Goal: Task Accomplishment & Management: Manage account settings

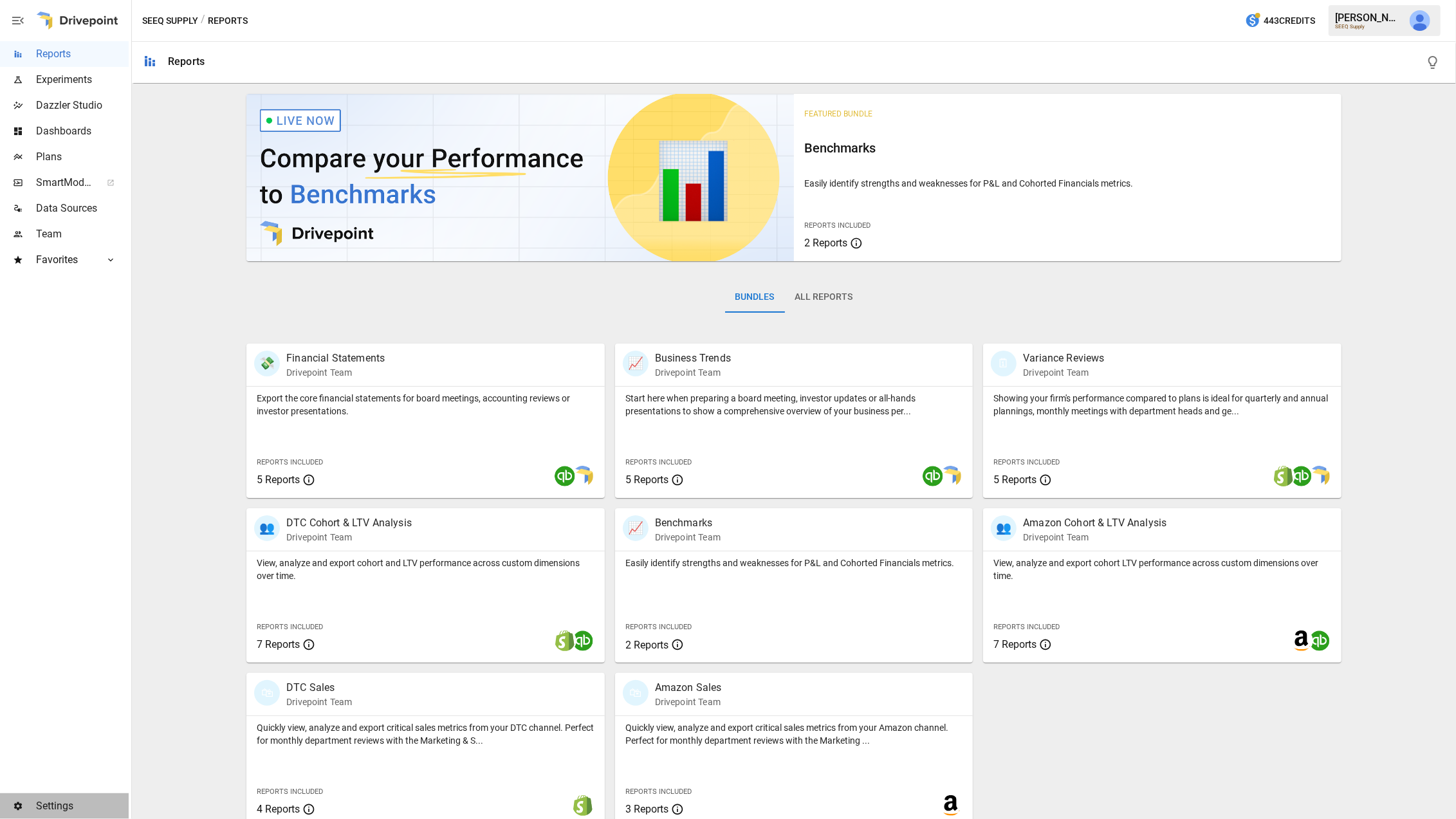
click at [40, 809] on span "Settings" at bounding box center [82, 806] width 93 height 15
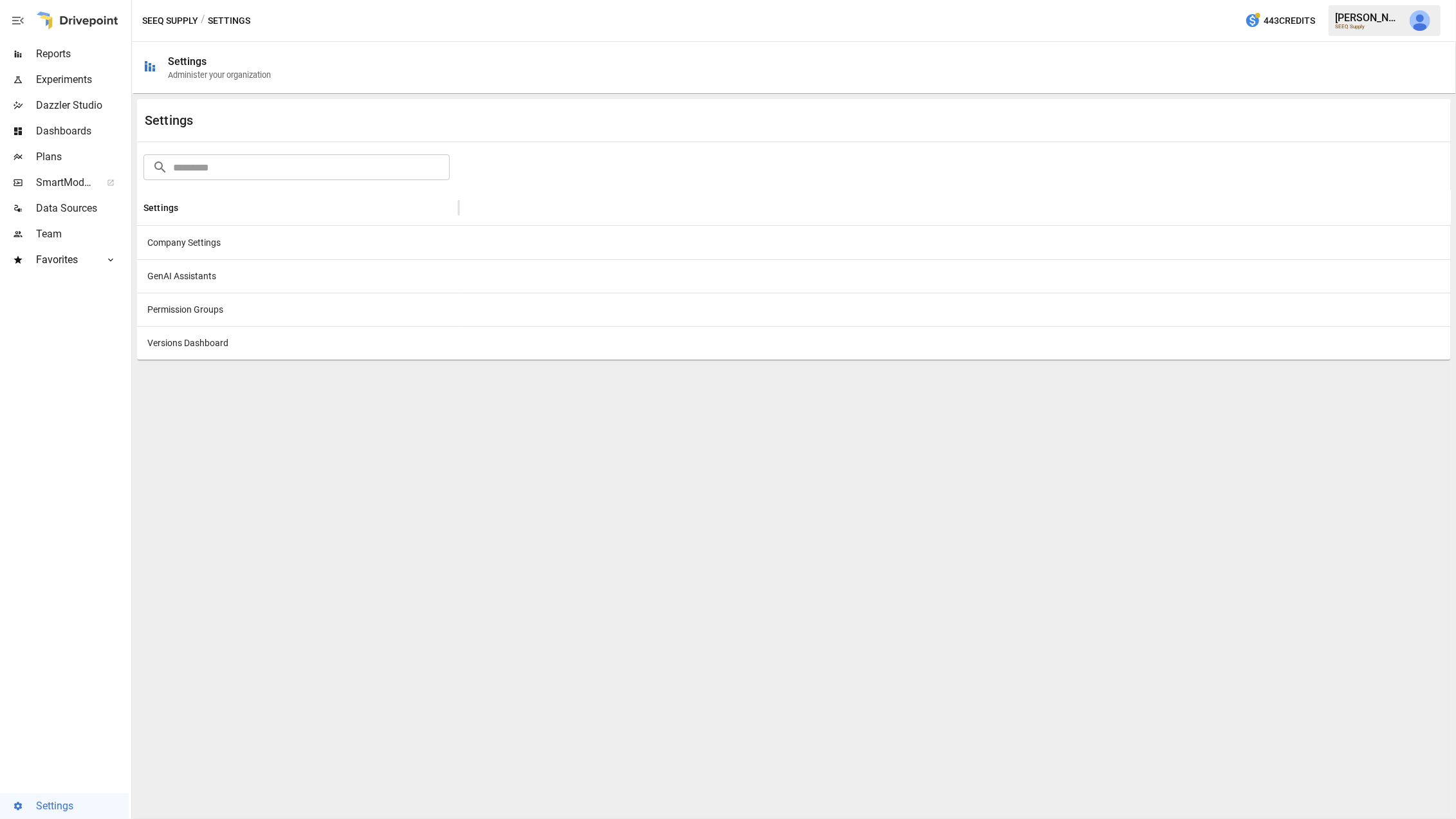
click at [195, 243] on div "Company Settings" at bounding box center [298, 243] width 322 height 34
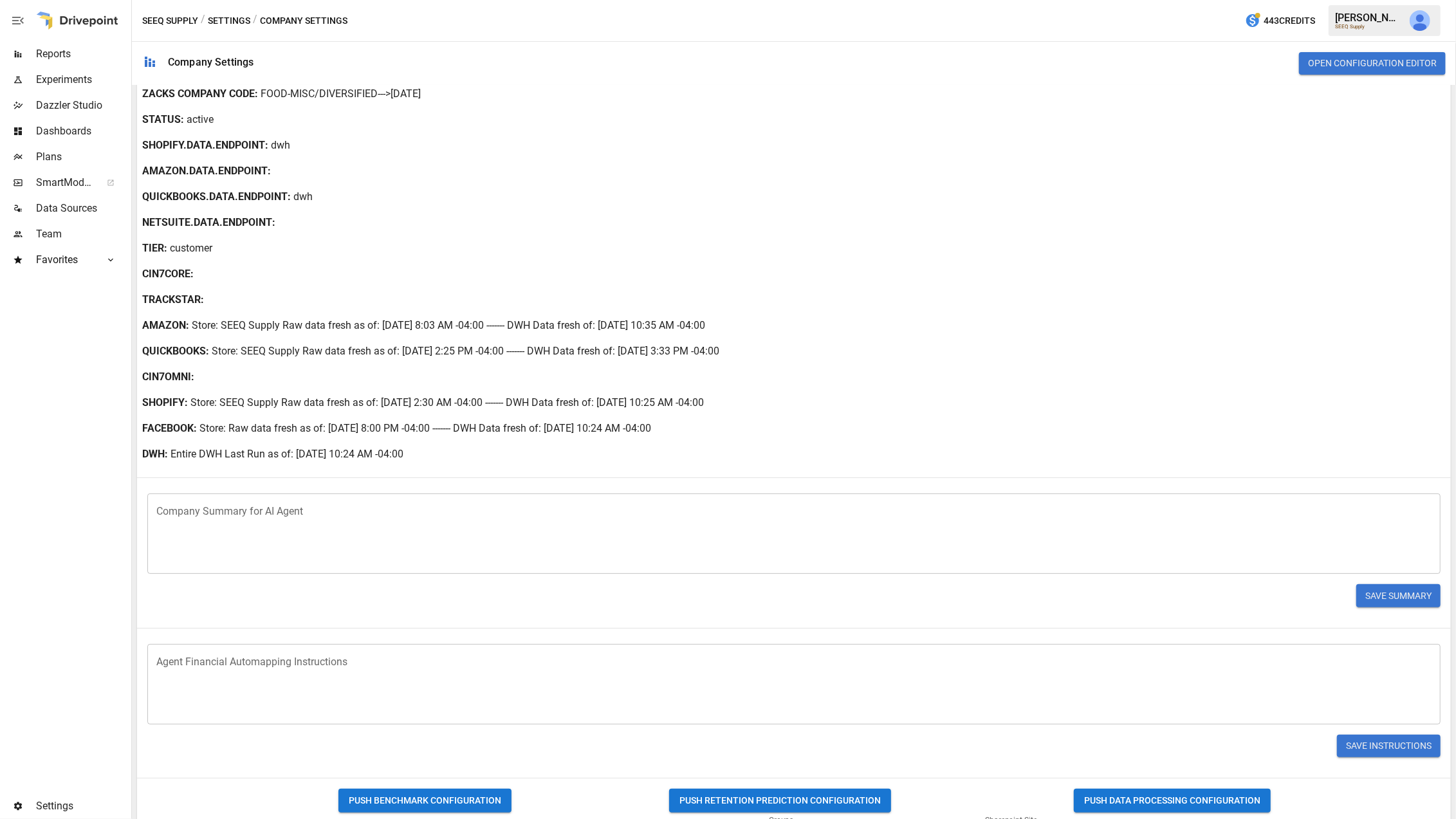
scroll to position [93, 0]
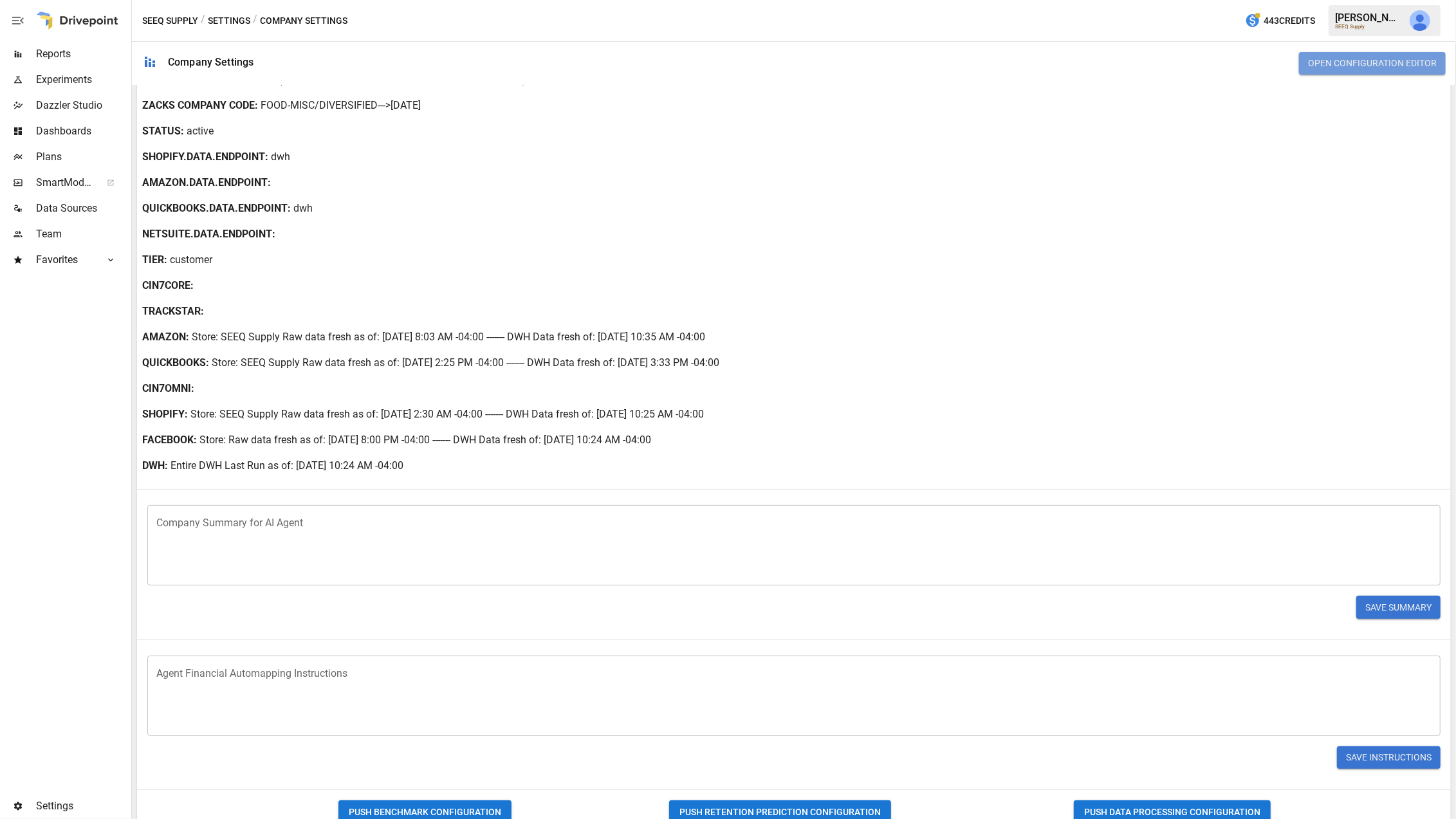
click at [1326, 63] on button "Open Configuration Editor" at bounding box center [1372, 64] width 146 height 23
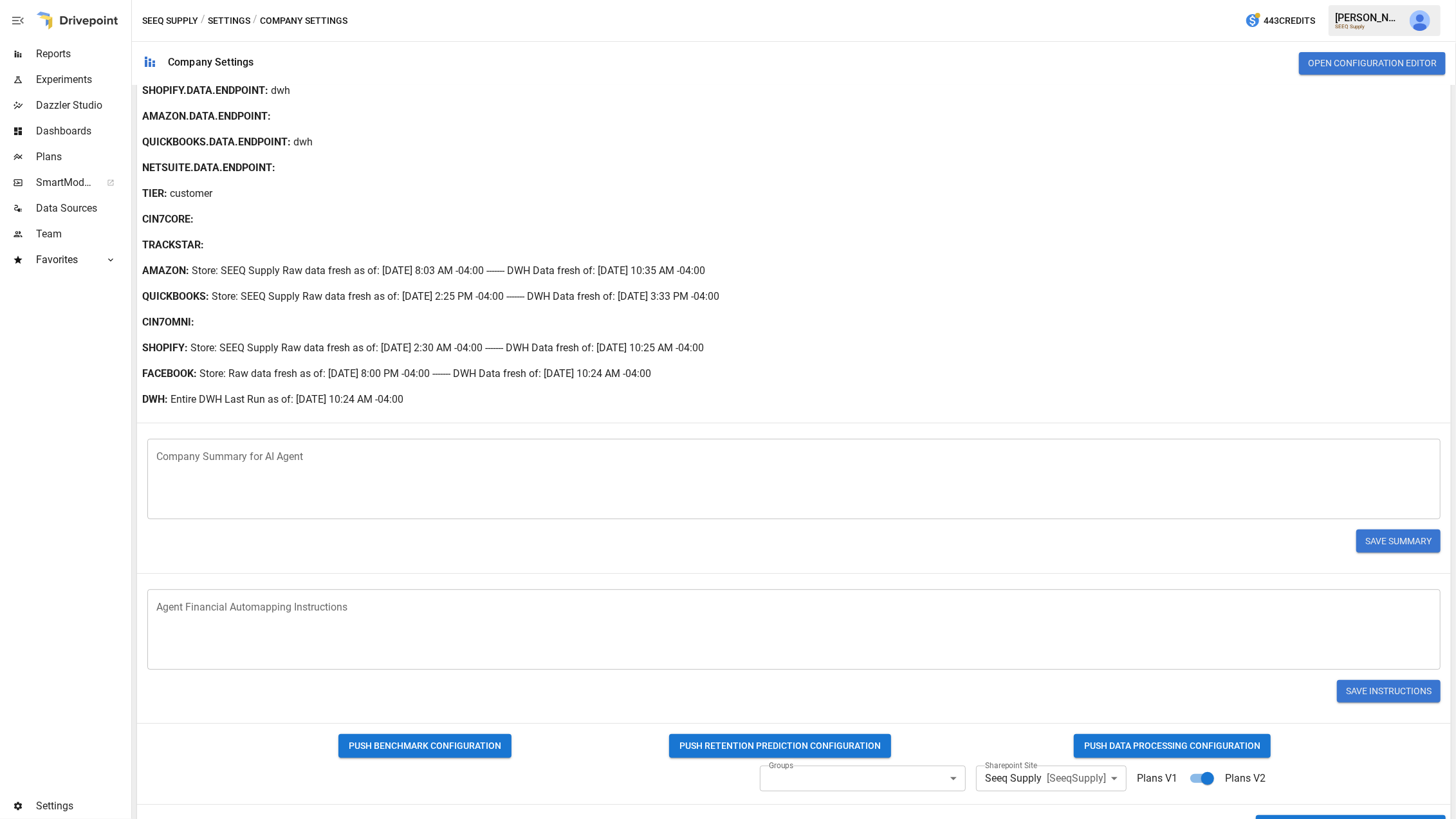
scroll to position [160, 0]
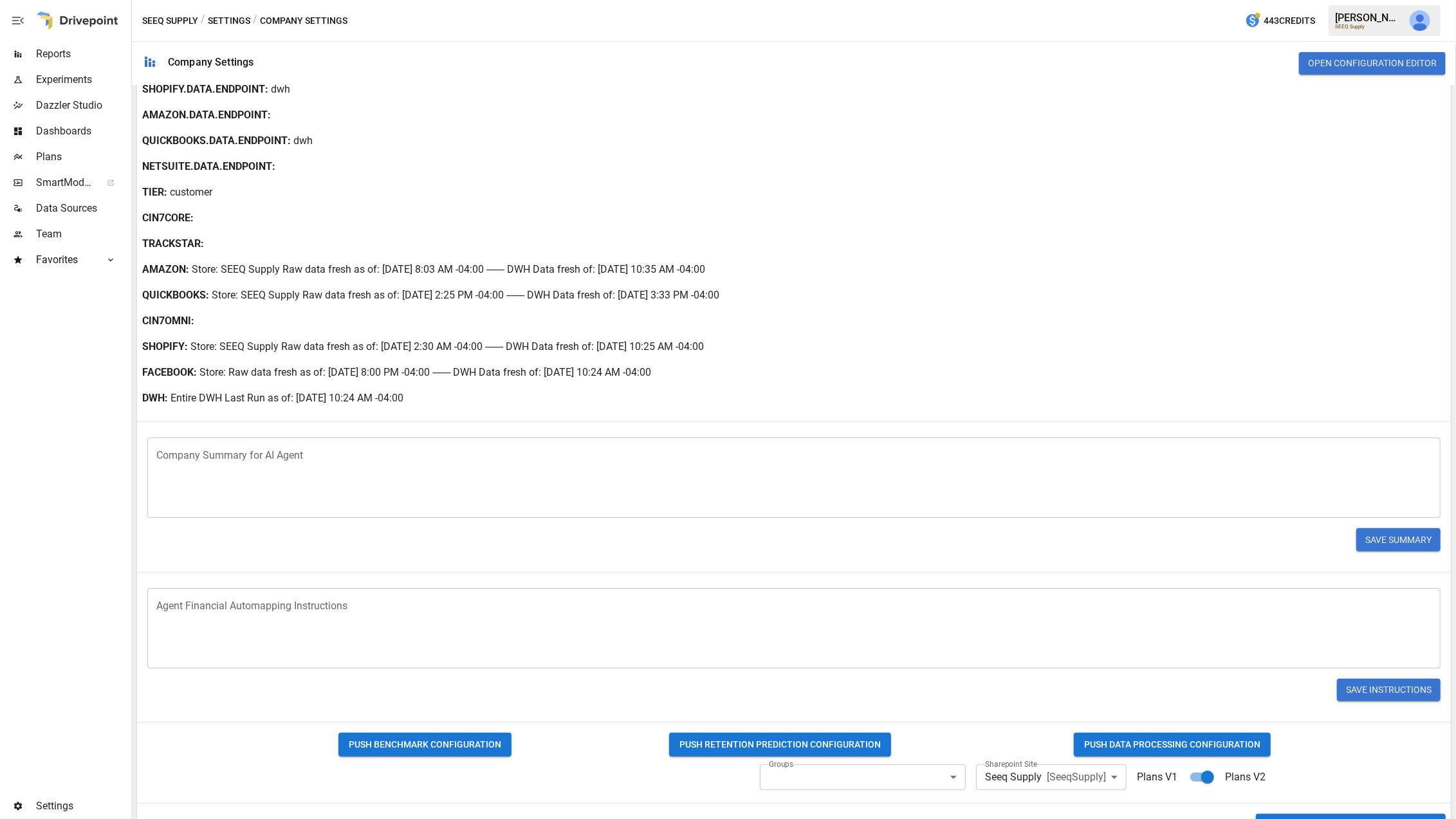
click at [1181, 743] on button "PUSH DATA PROCESSING CONFIGURATION" at bounding box center [1172, 745] width 197 height 24
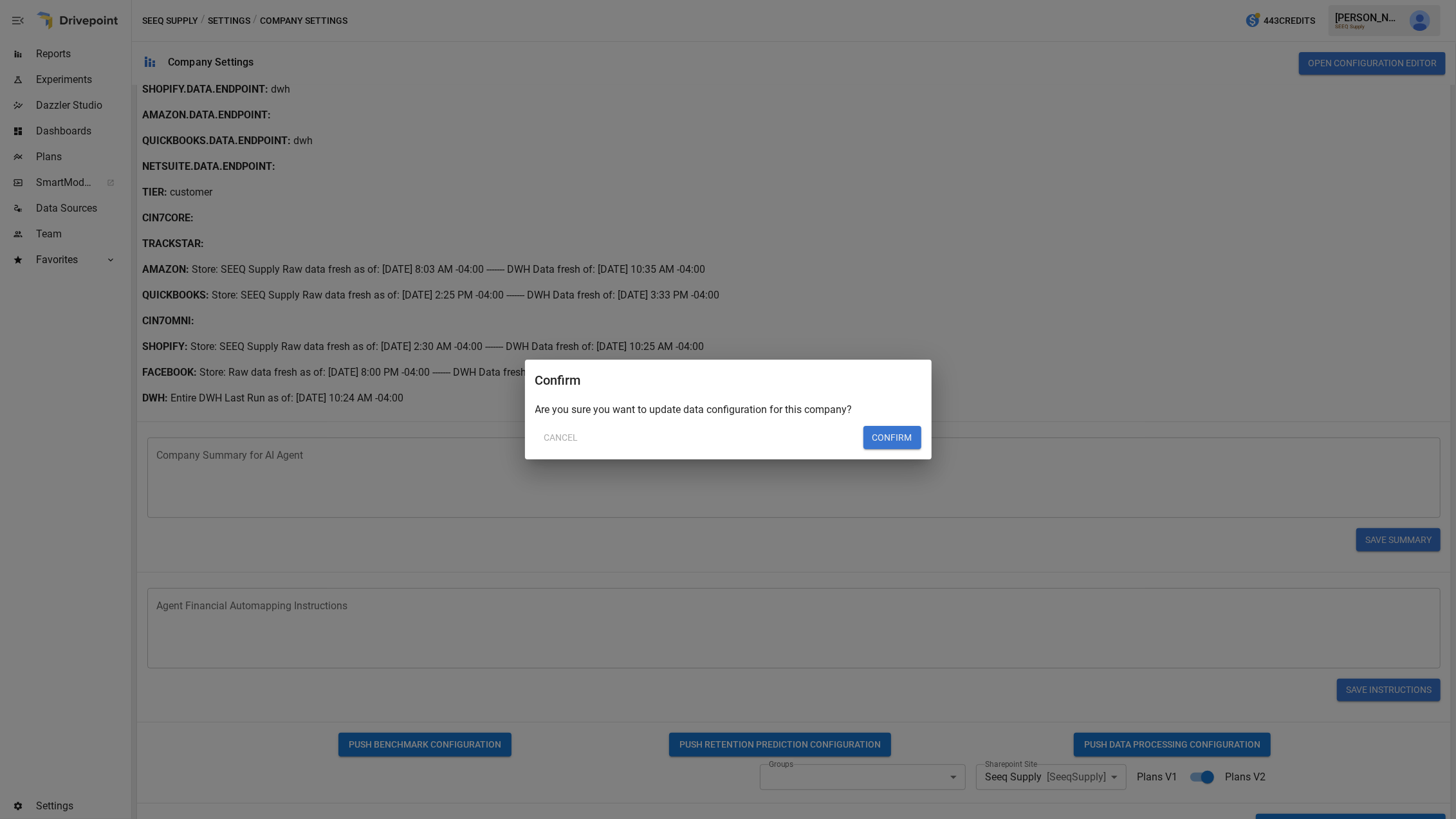
click at [902, 433] on button "Confirm" at bounding box center [892, 438] width 58 height 23
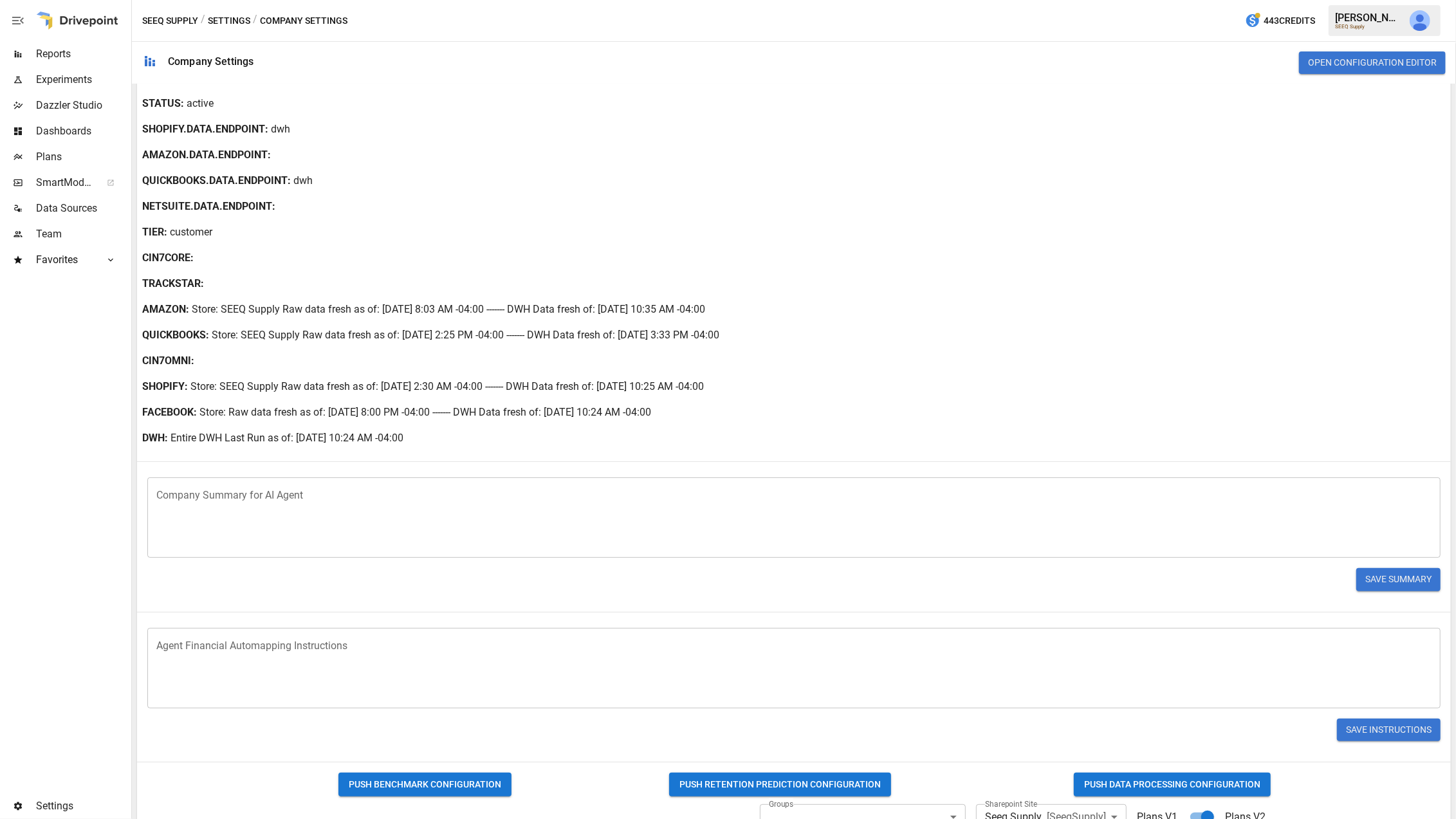
scroll to position [201, 0]
